Goal: Communication & Community: Participate in discussion

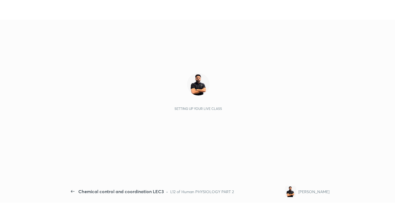
scroll to position [2, 0]
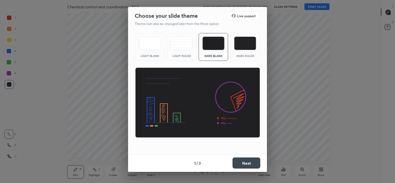
click at [245, 45] on img at bounding box center [245, 43] width 22 height 13
click at [245, 163] on button "Next" at bounding box center [247, 163] width 28 height 11
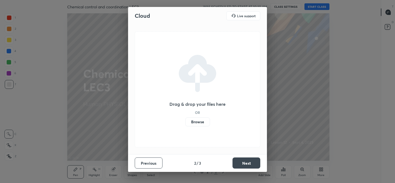
click at [242, 163] on button "Next" at bounding box center [247, 163] width 28 height 11
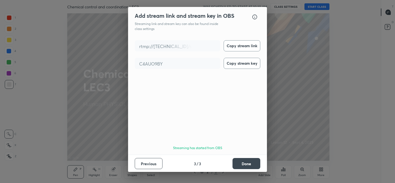
click at [245, 165] on button "Done" at bounding box center [247, 163] width 28 height 11
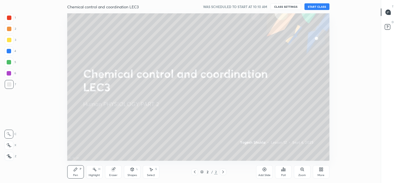
click at [318, 7] on button "START CLASS" at bounding box center [317, 6] width 25 height 7
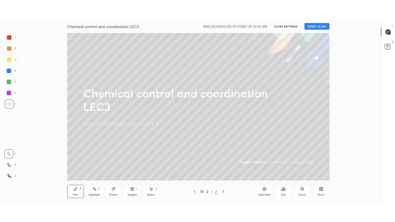
scroll to position [187, 361]
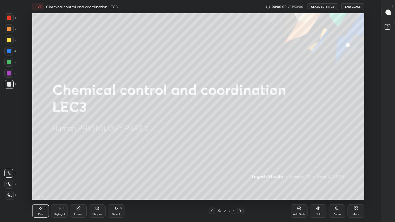
click at [355, 183] on div "More" at bounding box center [356, 211] width 17 height 13
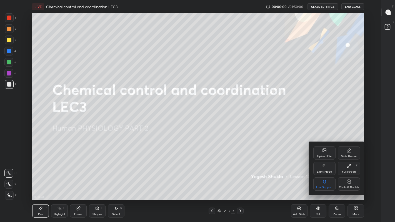
click at [348, 183] on div "Chats & Doubts" at bounding box center [349, 184] width 22 height 13
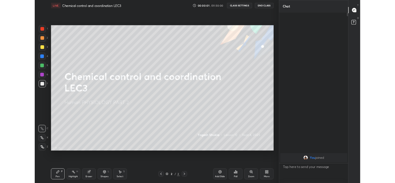
scroll to position [27600, 27512]
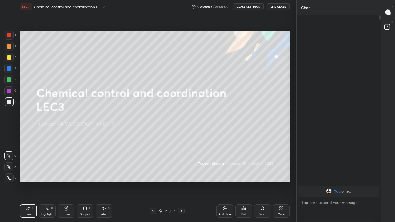
click at [279, 183] on div "More" at bounding box center [281, 214] width 7 height 3
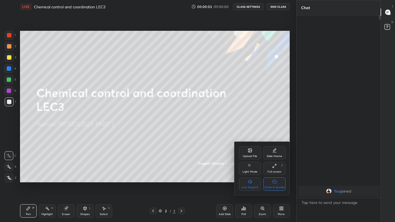
click at [250, 151] on icon at bounding box center [250, 151] width 3 height 2
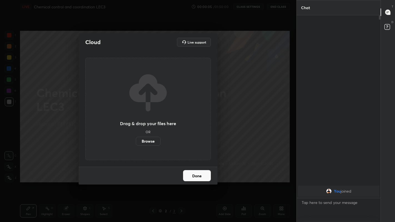
click at [144, 142] on label "Browse" at bounding box center [148, 141] width 25 height 9
click at [136, 142] on input "Browse" at bounding box center [136, 141] width 0 height 9
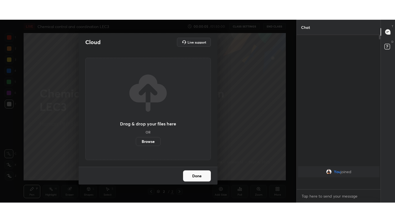
scroll to position [2, 2]
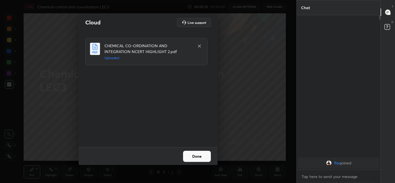
click at [200, 45] on icon at bounding box center [199, 46] width 4 height 4
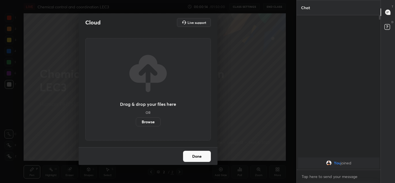
click at [190, 157] on button "Done" at bounding box center [197, 156] width 28 height 11
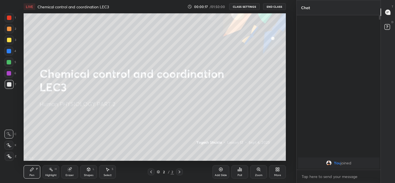
click at [277, 173] on div "More" at bounding box center [277, 171] width 17 height 13
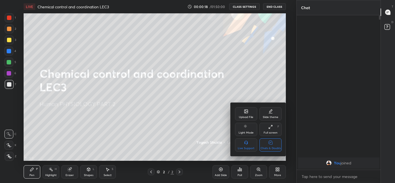
click at [245, 112] on icon at bounding box center [246, 112] width 3 height 2
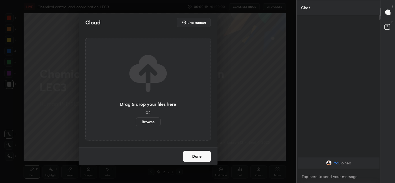
click at [148, 122] on label "Browse" at bounding box center [148, 122] width 25 height 9
click at [136, 122] on input "Browse" at bounding box center [136, 122] width 0 height 9
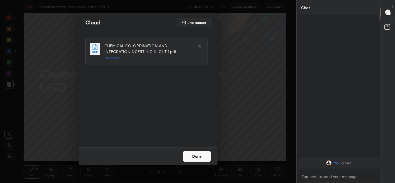
click at [190, 157] on button "Done" at bounding box center [197, 156] width 28 height 11
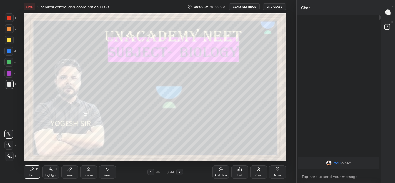
click at [151, 172] on icon at bounding box center [151, 172] width 4 height 4
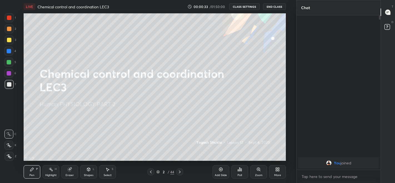
click at [277, 171] on icon at bounding box center [277, 169] width 4 height 4
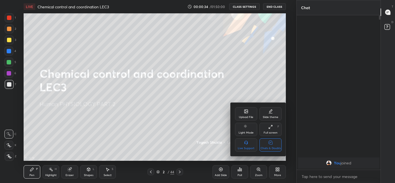
click at [272, 132] on div "Full screen" at bounding box center [271, 132] width 14 height 3
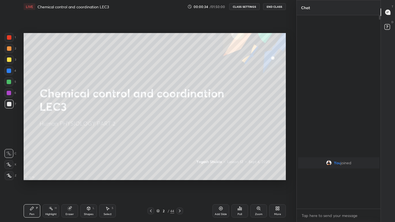
scroll to position [205, 82]
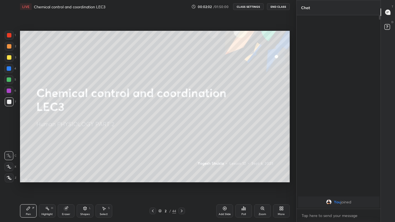
click at [9, 59] on div at bounding box center [9, 57] width 4 height 4
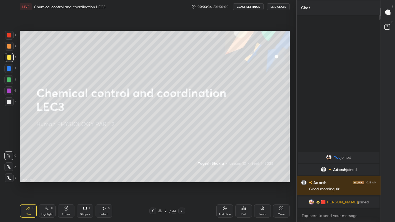
click at [181, 183] on icon at bounding box center [182, 211] width 4 height 4
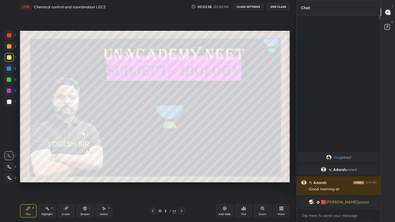
click at [182, 183] on icon at bounding box center [182, 211] width 4 height 4
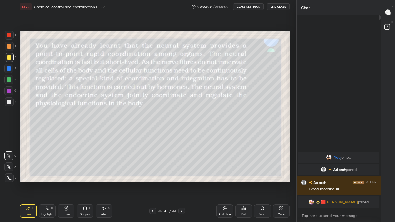
click at [182, 183] on icon at bounding box center [182, 211] width 4 height 4
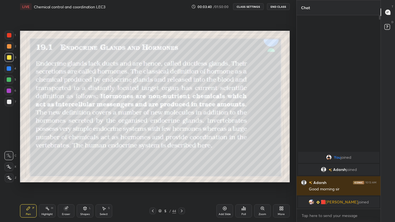
click at [182, 183] on icon at bounding box center [182, 211] width 4 height 4
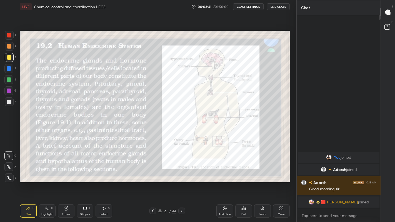
click at [181, 183] on icon at bounding box center [182, 211] width 4 height 4
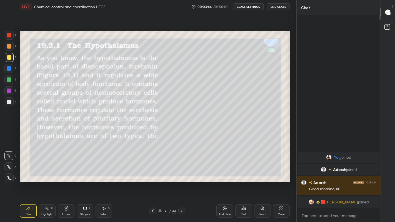
click at [182, 183] on icon at bounding box center [182, 211] width 4 height 4
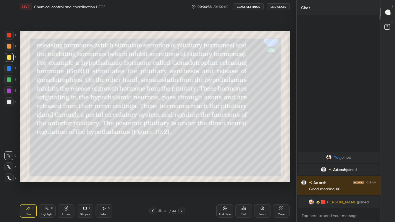
click at [9, 59] on div at bounding box center [9, 57] width 4 height 4
click at [182, 183] on icon at bounding box center [182, 211] width 4 height 4
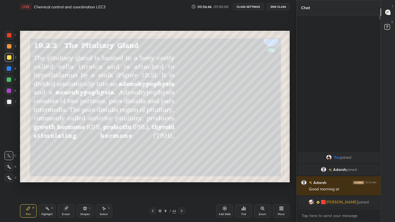
click at [9, 168] on icon at bounding box center [8, 167] width 5 height 4
click at [9, 58] on div at bounding box center [9, 57] width 4 height 4
click at [9, 57] on div at bounding box center [9, 57] width 4 height 4
click at [279, 183] on div "More" at bounding box center [281, 211] width 17 height 13
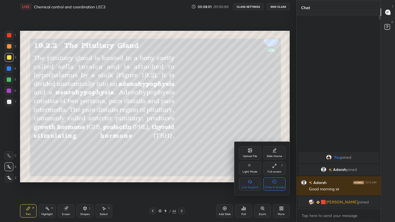
click at [276, 183] on icon at bounding box center [275, 182] width 4 height 4
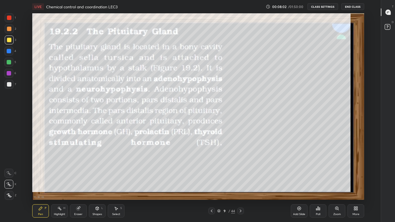
scroll to position [187, 361]
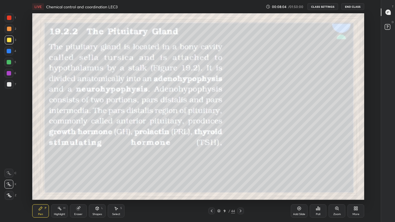
click at [8, 39] on div at bounding box center [9, 40] width 4 height 4
click at [81, 183] on div "Eraser" at bounding box center [78, 211] width 17 height 13
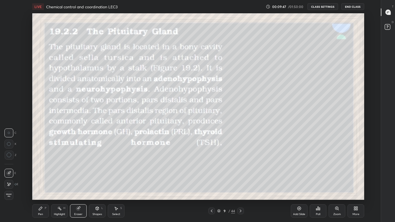
click at [45, 183] on div "Pen P" at bounding box center [40, 211] width 17 height 13
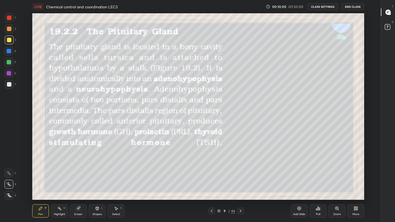
click at [8, 87] on div at bounding box center [9, 84] width 9 height 9
click at [9, 42] on div at bounding box center [9, 40] width 4 height 4
click at [240, 183] on icon at bounding box center [241, 211] width 2 height 3
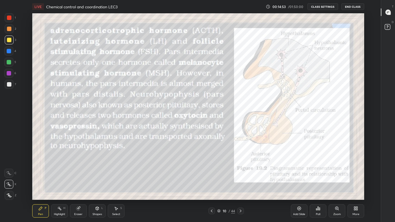
click at [212, 183] on icon at bounding box center [212, 211] width 4 height 4
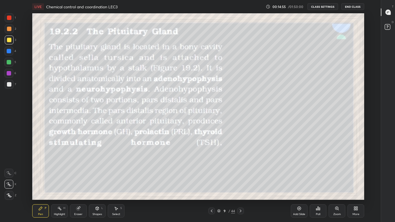
click at [9, 62] on div at bounding box center [9, 62] width 4 height 4
click at [241, 183] on icon at bounding box center [240, 211] width 4 height 4
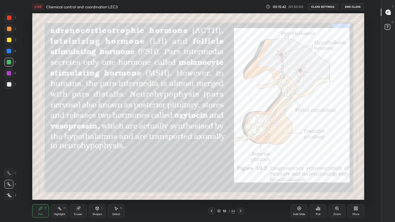
click at [241, 183] on icon at bounding box center [240, 211] width 4 height 4
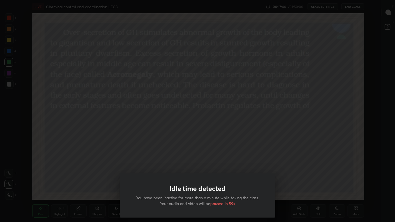
click at [139, 131] on div "Idle time detected You have been inactive for more than a minute while taking t…" at bounding box center [197, 111] width 395 height 222
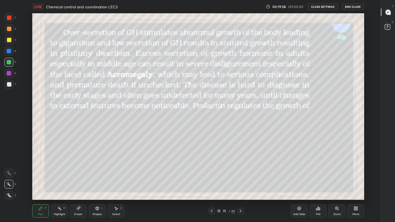
click at [9, 38] on div at bounding box center [9, 40] width 4 height 4
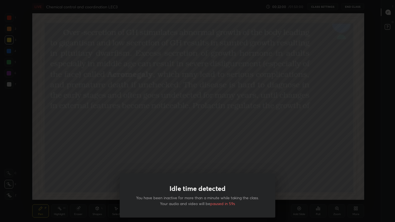
click at [87, 131] on div "Idle time detected You have been inactive for more than a minute while taking t…" at bounding box center [197, 111] width 395 height 222
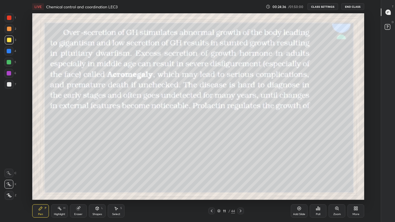
click at [354, 183] on div "More" at bounding box center [356, 214] width 7 height 3
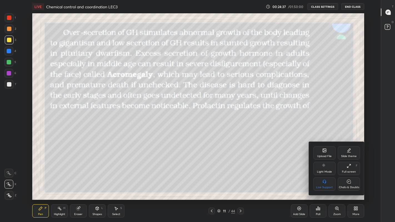
click at [345, 183] on div "Chats & Doubts" at bounding box center [349, 184] width 22 height 13
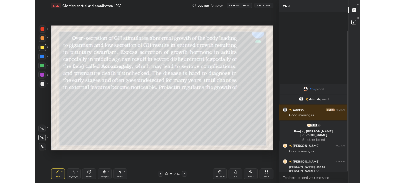
scroll to position [0, 0]
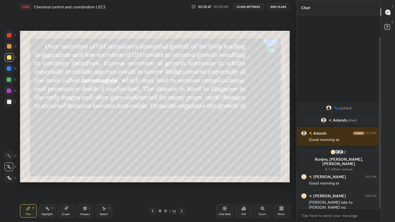
click at [282, 183] on div "More" at bounding box center [281, 214] width 7 height 3
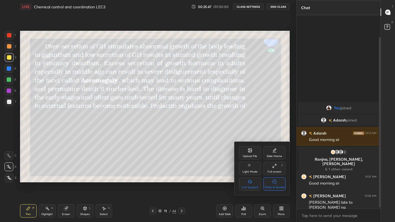
click at [275, 168] on icon at bounding box center [274, 166] width 4 height 4
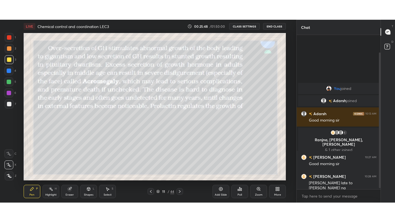
scroll to position [27639, 27512]
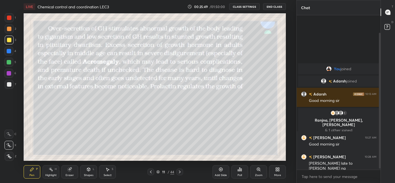
click at [278, 174] on div "More" at bounding box center [277, 175] width 7 height 3
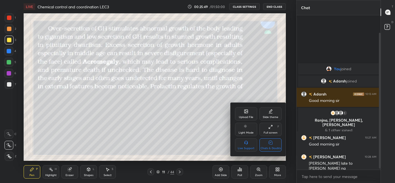
click at [271, 130] on div "Full screen F" at bounding box center [271, 129] width 22 height 13
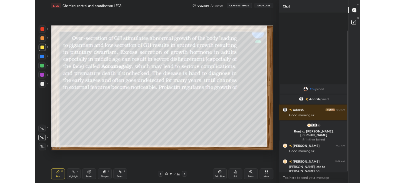
scroll to position [205, 82]
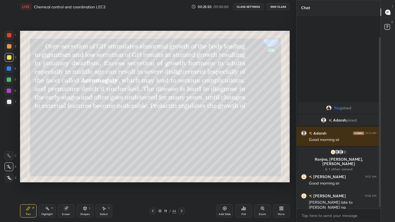
click at [281, 183] on div "More" at bounding box center [281, 214] width 7 height 3
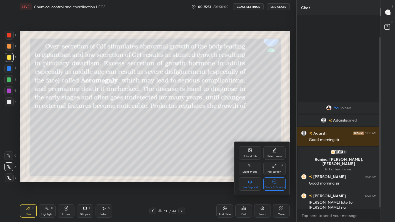
click at [275, 168] on icon at bounding box center [274, 166] width 4 height 4
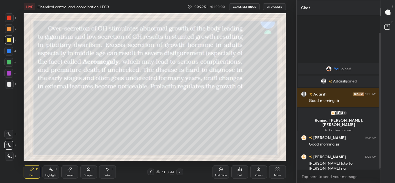
scroll to position [27639, 27512]
click at [277, 175] on div "More" at bounding box center [277, 175] width 7 height 3
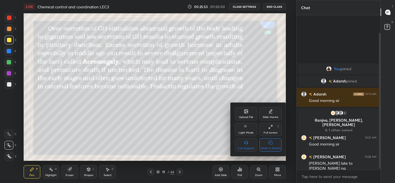
click at [272, 144] on icon at bounding box center [270, 143] width 4 height 6
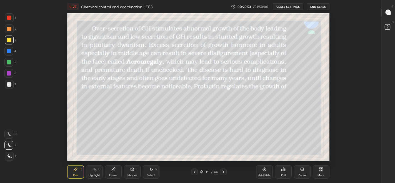
scroll to position [0, 0]
click at [321, 176] on div "More" at bounding box center [321, 175] width 7 height 3
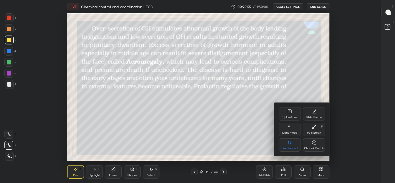
click at [313, 127] on icon at bounding box center [314, 127] width 4 height 4
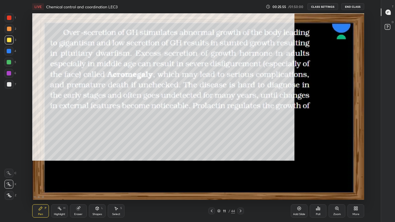
scroll to position [2, 0]
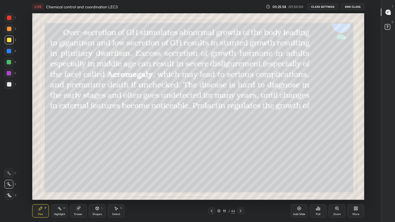
click at [240, 183] on icon at bounding box center [241, 211] width 2 height 3
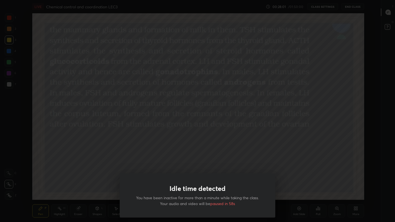
click at [185, 144] on div "Idle time detected You have been inactive for more than a minute while taking t…" at bounding box center [197, 111] width 395 height 222
click at [136, 153] on div "Idle time detected You have been inactive for more than a minute while taking t…" at bounding box center [197, 111] width 395 height 222
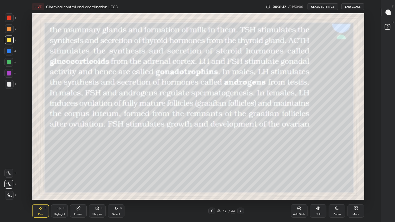
click at [10, 74] on div at bounding box center [9, 73] width 4 height 4
click at [9, 84] on div at bounding box center [9, 84] width 4 height 4
click at [10, 40] on div at bounding box center [9, 40] width 4 height 4
click at [241, 183] on icon at bounding box center [240, 211] width 4 height 4
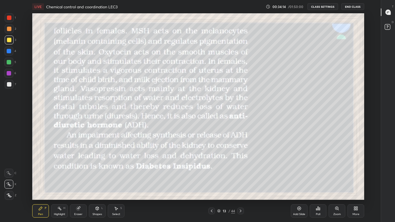
click at [353, 183] on div "More" at bounding box center [356, 211] width 17 height 13
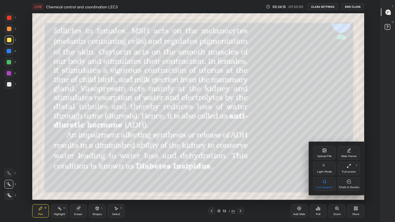
click at [349, 183] on icon at bounding box center [349, 182] width 4 height 4
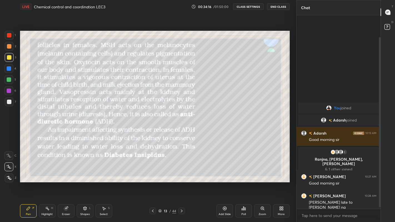
scroll to position [0, 0]
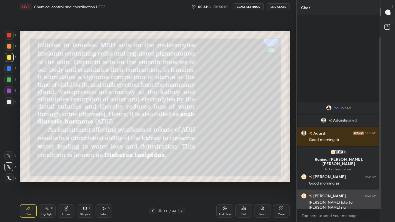
click at [327, 183] on div "[PERSON_NAME] late to [PERSON_NAME] na" at bounding box center [343, 205] width 68 height 11
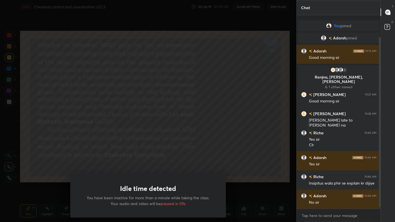
click at [248, 158] on div "Idle time detected You have been inactive for more than a minute while taking t…" at bounding box center [148, 111] width 296 height 222
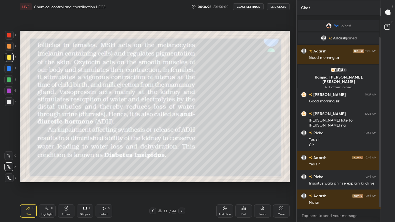
scroll to position [15, 0]
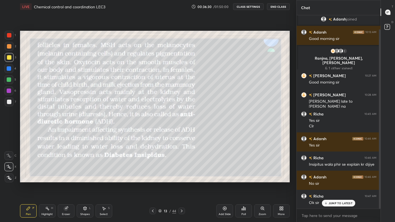
click at [281, 183] on div "More" at bounding box center [281, 214] width 7 height 3
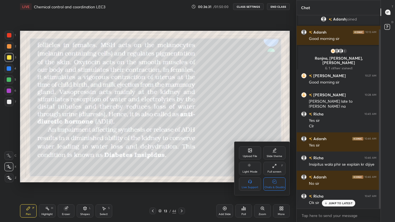
click at [275, 183] on icon at bounding box center [275, 182] width 4 height 4
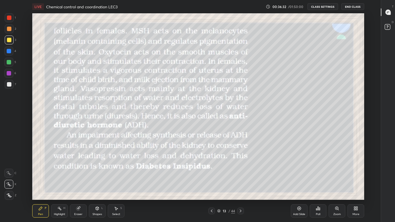
scroll to position [187, 361]
click at [9, 51] on div at bounding box center [9, 51] width 4 height 4
click at [9, 40] on div at bounding box center [9, 40] width 4 height 4
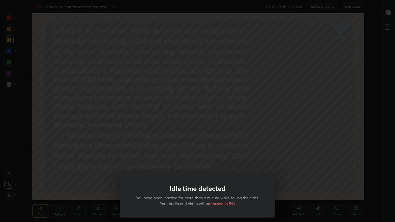
click at [66, 182] on div "Idle time detected You have been inactive for more than a minute while taking t…" at bounding box center [197, 111] width 395 height 222
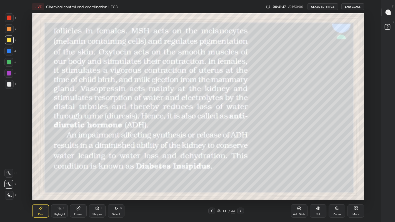
click at [358, 183] on div "More" at bounding box center [356, 211] width 17 height 13
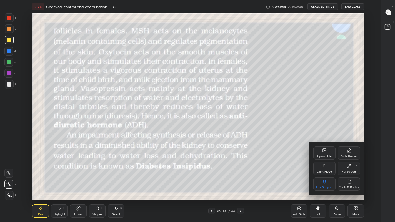
click at [348, 183] on div "Chats & Doubts" at bounding box center [349, 187] width 20 height 3
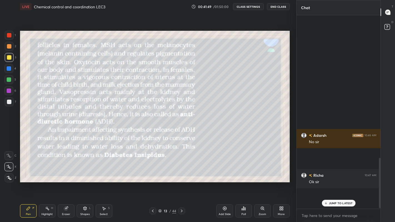
scroll to position [0, 0]
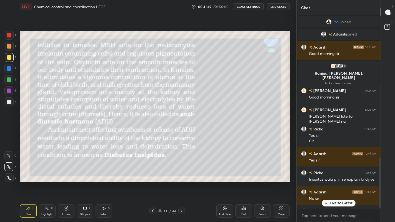
click at [329, 183] on p "JUMP TO LATEST" at bounding box center [341, 203] width 24 height 3
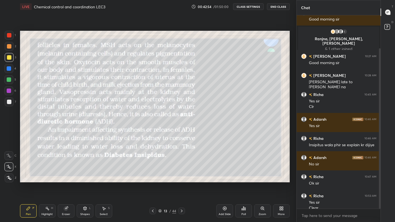
scroll to position [40, 0]
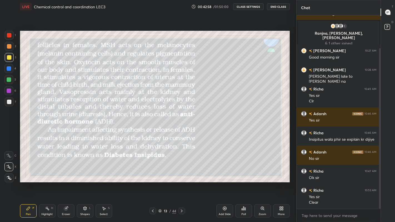
click at [181, 183] on icon at bounding box center [182, 211] width 4 height 4
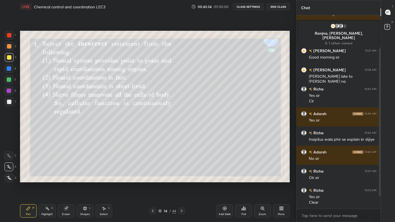
scroll to position [59, 0]
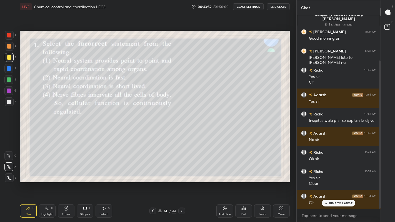
click at [246, 183] on div "Poll" at bounding box center [243, 211] width 17 height 13
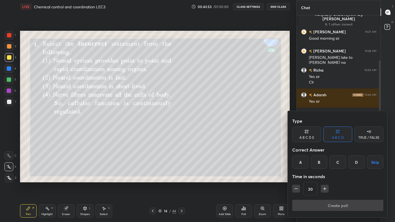
click at [354, 162] on div "D" at bounding box center [356, 162] width 16 height 13
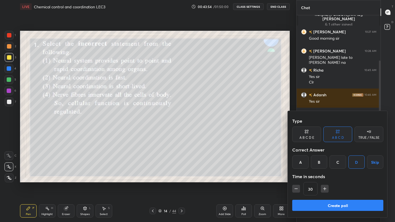
click at [340, 183] on button "Create poll" at bounding box center [337, 205] width 91 height 11
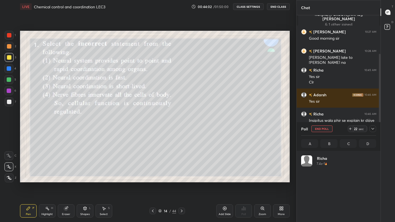
scroll to position [65, 73]
click at [373, 129] on icon at bounding box center [373, 129] width 4 height 4
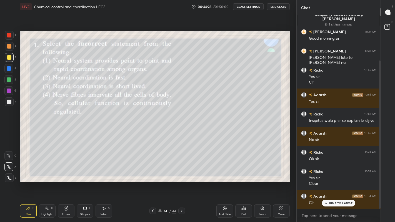
scroll to position [2, 2]
click at [181, 183] on icon at bounding box center [182, 211] width 4 height 4
click at [245, 183] on div "Poll" at bounding box center [243, 211] width 17 height 13
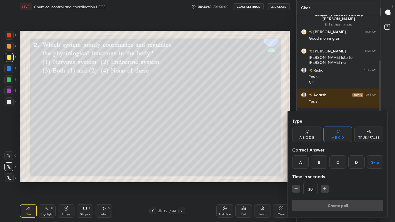
click at [340, 165] on div "C" at bounding box center [338, 162] width 16 height 13
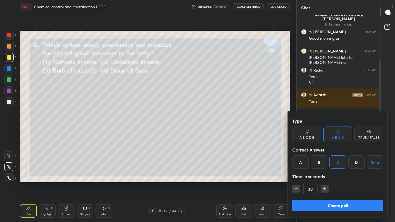
click at [334, 183] on button "Create poll" at bounding box center [337, 205] width 91 height 11
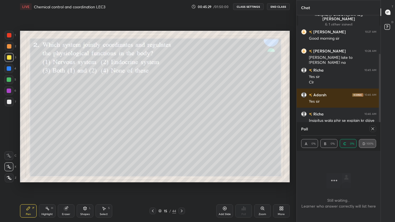
click at [372, 128] on icon at bounding box center [373, 129] width 4 height 4
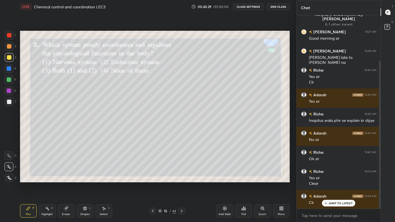
scroll to position [205, 82]
click at [182, 183] on icon at bounding box center [182, 211] width 4 height 4
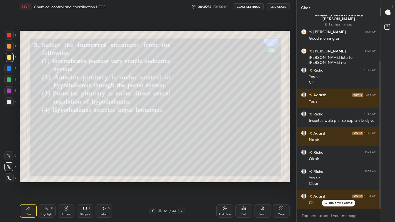
click at [243, 183] on div "Poll" at bounding box center [243, 214] width 4 height 3
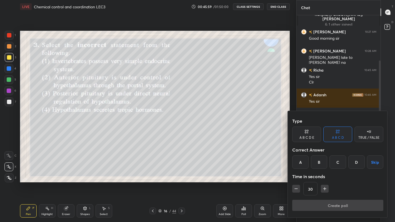
click at [353, 163] on div "D" at bounding box center [356, 162] width 16 height 13
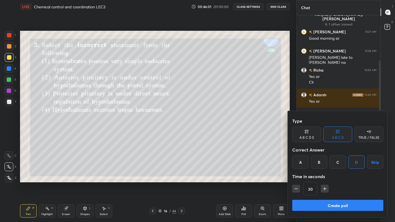
click at [335, 183] on button "Create poll" at bounding box center [337, 205] width 91 height 11
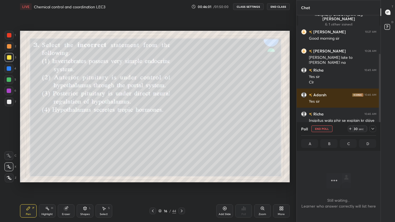
scroll to position [2, 2]
click at [373, 129] on icon at bounding box center [373, 129] width 3 height 3
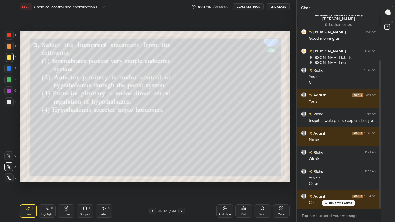
click at [181, 183] on icon at bounding box center [182, 211] width 4 height 4
click at [243, 183] on div "Poll" at bounding box center [243, 211] width 17 height 13
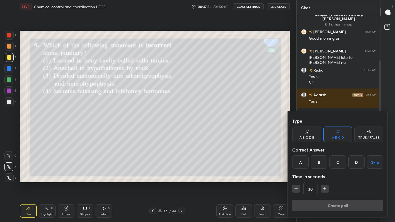
click at [356, 162] on div "D" at bounding box center [356, 162] width 16 height 13
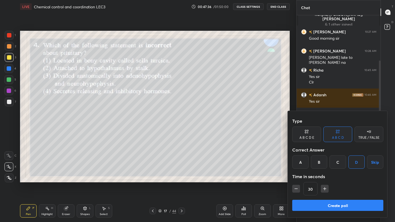
click at [341, 183] on button "Create poll" at bounding box center [337, 205] width 91 height 11
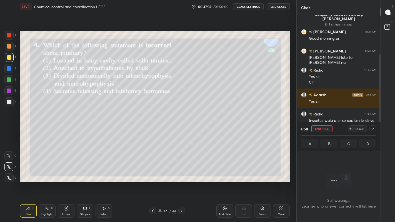
scroll to position [163, 82]
click at [373, 129] on icon at bounding box center [373, 129] width 3 height 3
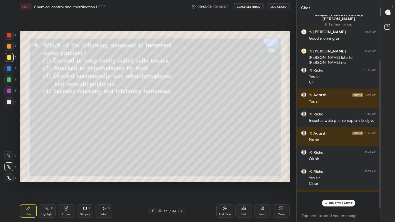
scroll to position [2, 2]
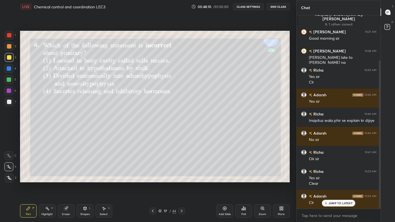
click at [181, 183] on icon at bounding box center [182, 211] width 4 height 4
click at [246, 183] on div "Poll" at bounding box center [243, 211] width 17 height 13
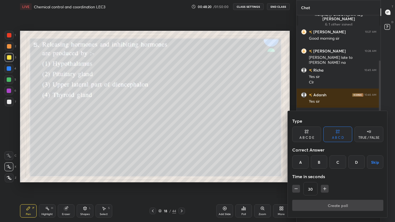
click at [300, 161] on div "A" at bounding box center [300, 162] width 16 height 13
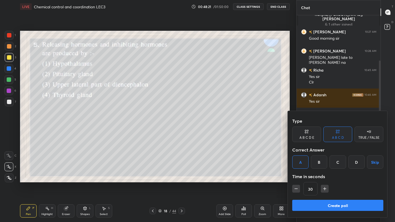
click at [308, 183] on button "Create poll" at bounding box center [337, 205] width 91 height 11
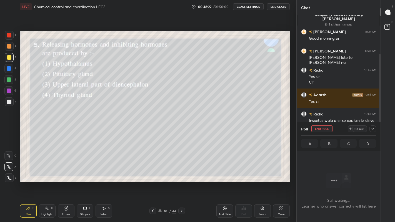
scroll to position [176, 82]
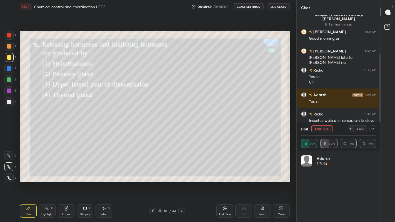
click at [325, 127] on button "End Poll" at bounding box center [321, 129] width 21 height 7
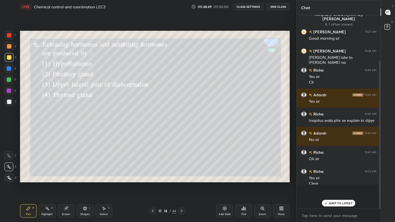
scroll to position [202, 82]
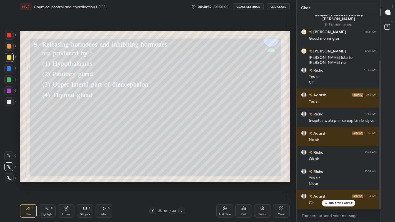
click at [335, 183] on p "JUMP TO LATEST" at bounding box center [341, 203] width 24 height 3
click at [181, 183] on div at bounding box center [181, 211] width 7 height 7
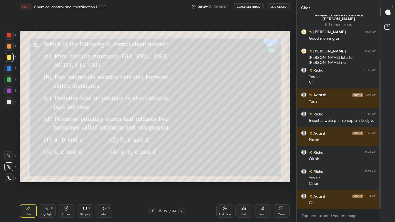
click at [245, 183] on icon at bounding box center [245, 209] width 1 height 3
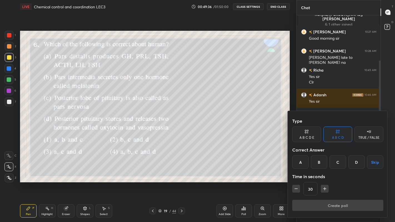
click at [356, 160] on div "D" at bounding box center [356, 162] width 16 height 13
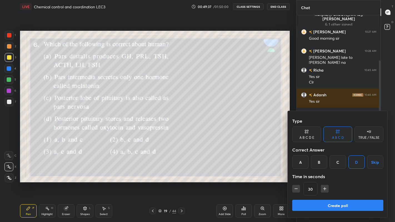
click at [343, 183] on button "Create poll" at bounding box center [337, 205] width 91 height 11
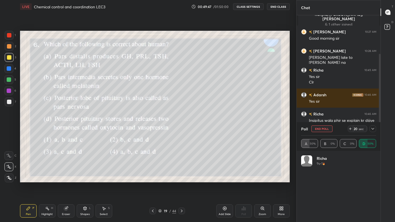
scroll to position [65, 73]
click at [325, 128] on button "End Poll" at bounding box center [321, 129] width 21 height 7
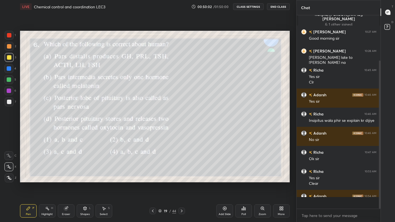
scroll to position [2, 2]
click at [181, 183] on icon at bounding box center [182, 211] width 4 height 4
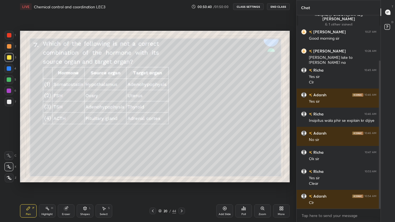
click at [243, 183] on div "Poll" at bounding box center [243, 214] width 4 height 3
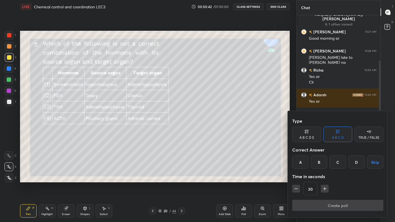
click at [319, 164] on div "B" at bounding box center [319, 162] width 16 height 13
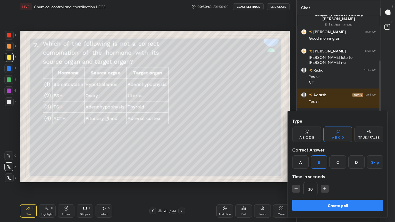
click at [325, 183] on button "Create poll" at bounding box center [337, 205] width 91 height 11
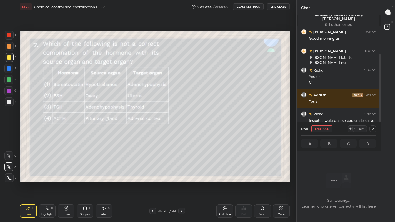
scroll to position [176, 82]
click at [182, 183] on icon at bounding box center [182, 211] width 4 height 4
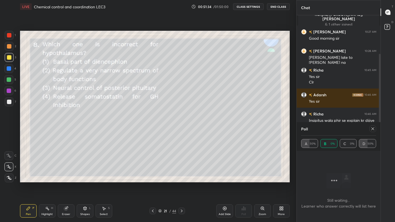
click at [370, 130] on div at bounding box center [373, 129] width 7 height 7
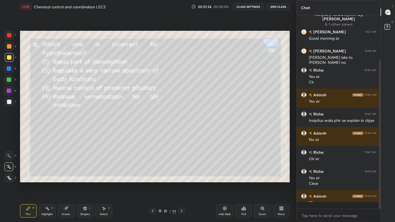
scroll to position [2, 2]
click at [243, 183] on div "Poll" at bounding box center [243, 214] width 4 height 3
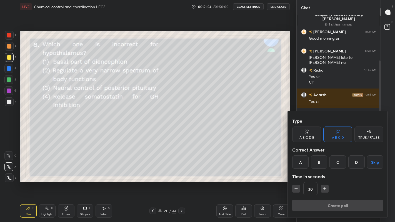
click at [320, 161] on div "B" at bounding box center [319, 162] width 16 height 13
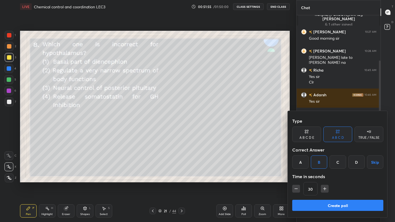
click at [335, 183] on button "Create poll" at bounding box center [337, 205] width 91 height 11
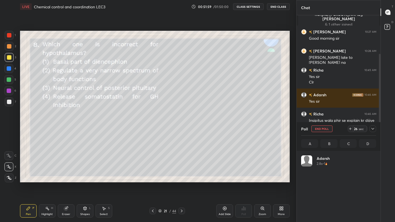
scroll to position [65, 73]
click at [324, 128] on button "End Poll" at bounding box center [321, 129] width 21 height 7
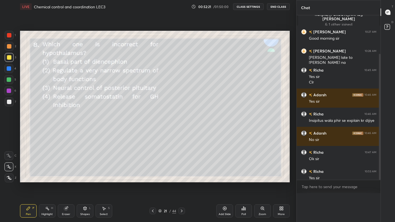
scroll to position [188, 82]
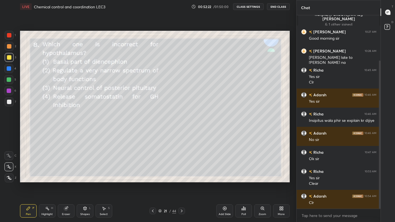
click at [181, 183] on icon at bounding box center [182, 211] width 4 height 4
click at [245, 183] on div "Poll" at bounding box center [243, 211] width 17 height 13
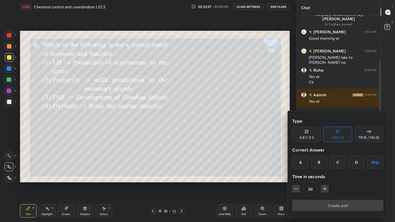
click at [356, 164] on div "D" at bounding box center [356, 162] width 16 height 13
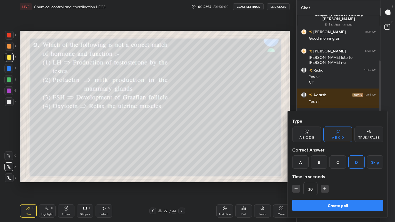
click at [331, 183] on button "Create poll" at bounding box center [337, 205] width 91 height 11
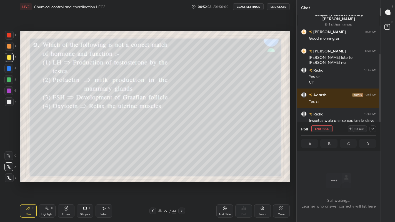
scroll to position [176, 82]
click at [326, 129] on button "End Poll" at bounding box center [321, 129] width 21 height 7
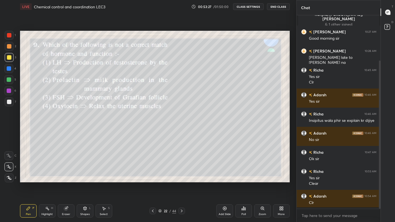
scroll to position [205, 82]
click at [181, 183] on icon at bounding box center [182, 211] width 4 height 4
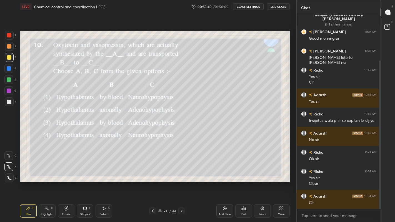
click at [246, 183] on div "Poll" at bounding box center [243, 211] width 17 height 13
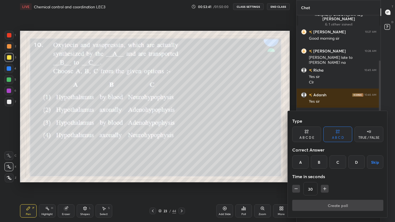
click at [354, 163] on div "D" at bounding box center [356, 162] width 16 height 13
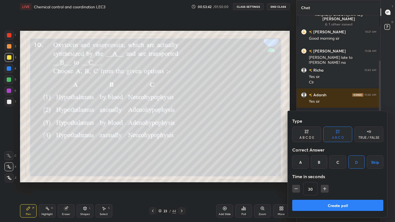
click at [335, 183] on button "Create poll" at bounding box center [337, 205] width 91 height 11
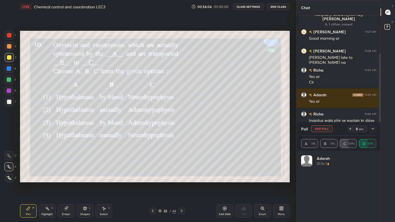
scroll to position [65, 73]
click at [181, 183] on icon at bounding box center [182, 211] width 4 height 4
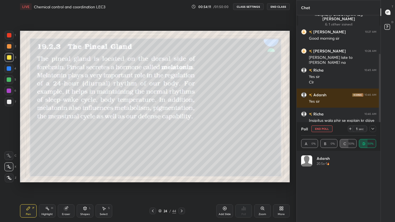
click at [153, 183] on icon at bounding box center [153, 211] width 2 height 3
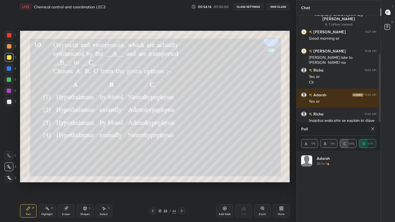
click at [282, 183] on icon at bounding box center [282, 209] width 1 height 1
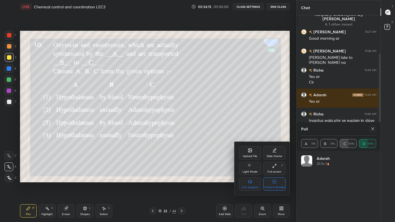
click at [372, 128] on div at bounding box center [197, 111] width 395 height 222
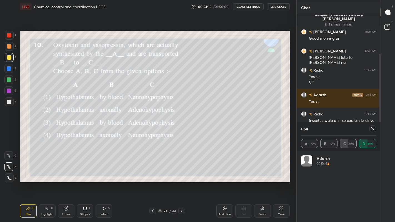
click at [281, 183] on div "More" at bounding box center [281, 214] width 7 height 3
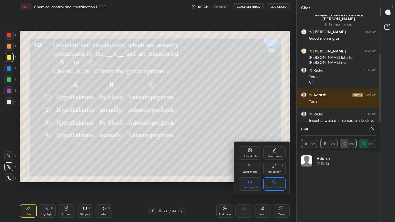
click at [280, 183] on div "Chats & Doubts" at bounding box center [274, 184] width 22 height 13
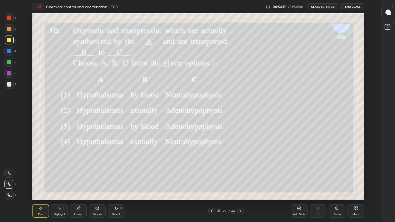
scroll to position [2, 0]
click at [354, 183] on div "More" at bounding box center [356, 214] width 7 height 3
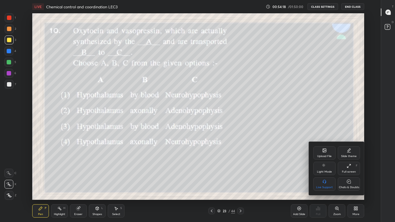
click at [348, 183] on icon at bounding box center [349, 182] width 4 height 4
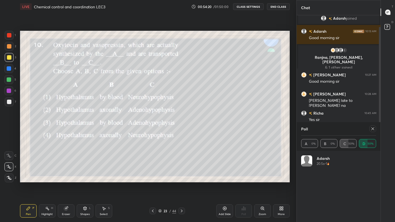
click at [374, 129] on icon at bounding box center [373, 129] width 4 height 4
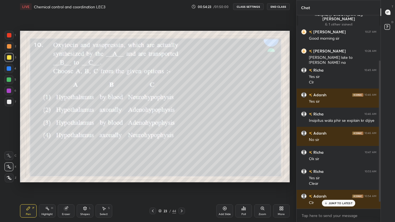
click at [340, 183] on div "JUMP TO LATEST" at bounding box center [338, 203] width 33 height 7
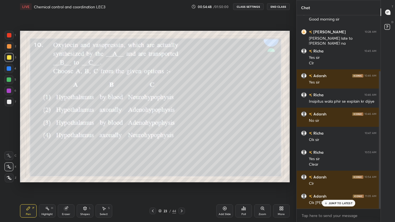
click at [336, 183] on p "JUMP TO LATEST" at bounding box center [341, 203] width 24 height 3
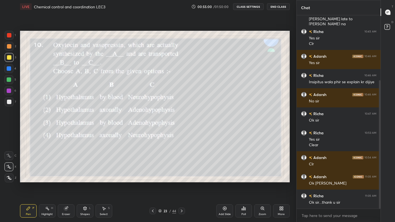
click at [279, 8] on button "End Class" at bounding box center [278, 6] width 23 height 7
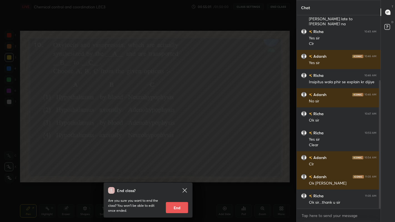
click at [180, 183] on button "End" at bounding box center [177, 207] width 22 height 11
type textarea "x"
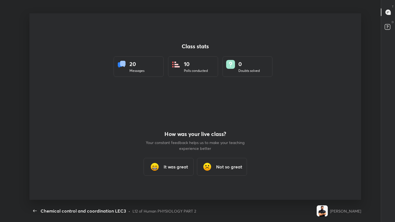
click at [162, 171] on div "It was great" at bounding box center [169, 167] width 50 height 18
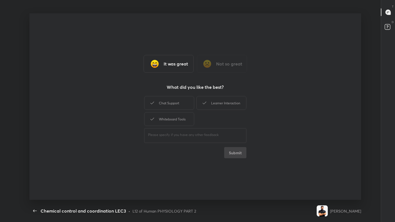
click at [175, 105] on div "Chat Support" at bounding box center [169, 103] width 50 height 14
click at [236, 155] on button "Submit" at bounding box center [235, 152] width 22 height 11
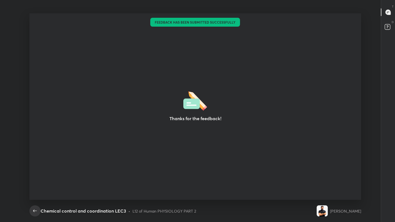
click at [36, 183] on icon "button" at bounding box center [35, 211] width 7 height 7
